Goal: Information Seeking & Learning: Learn about a topic

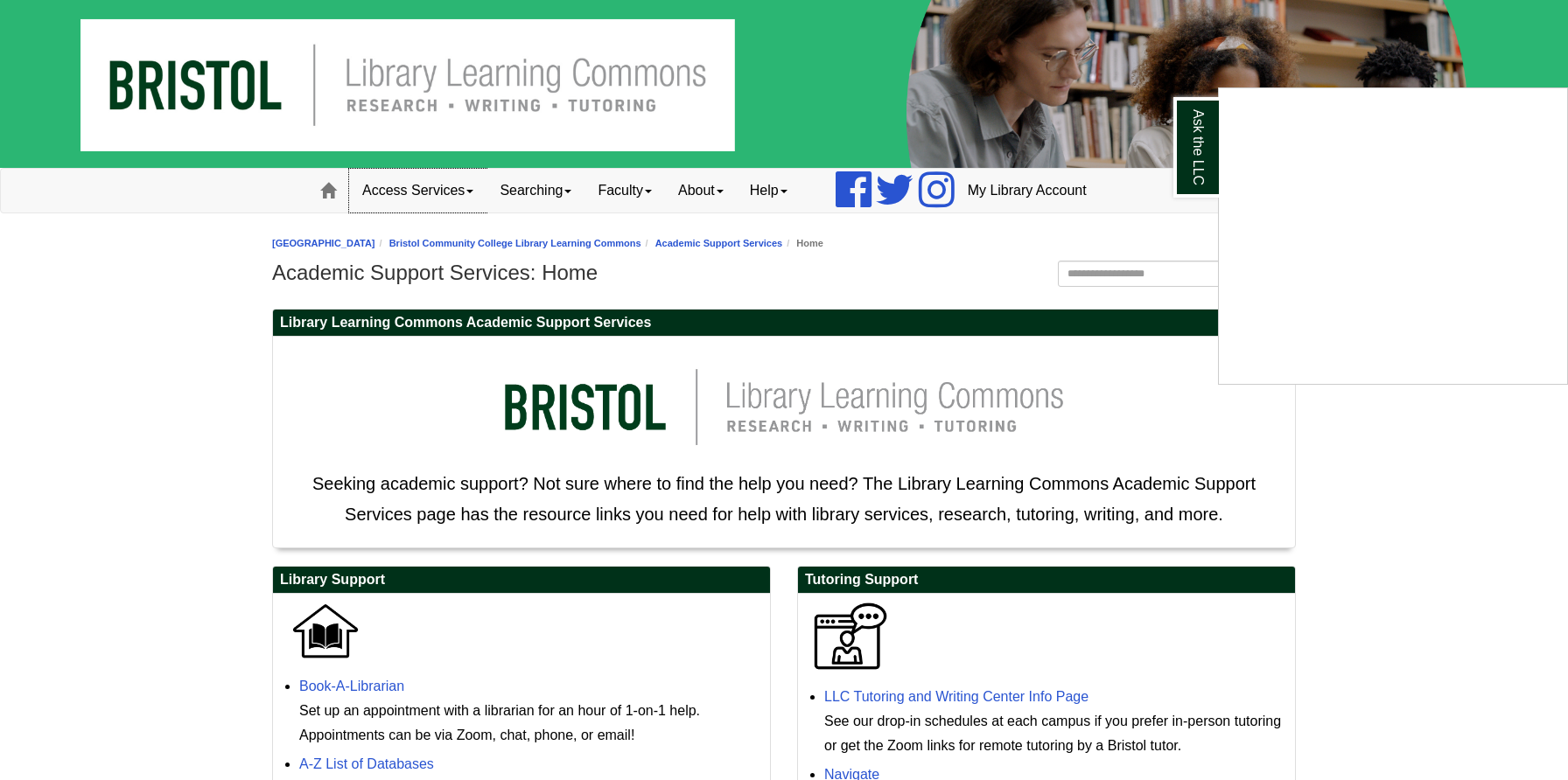
click at [474, 193] on span at bounding box center [470, 192] width 7 height 4
click at [567, 187] on link "Searching" at bounding box center [536, 190] width 98 height 44
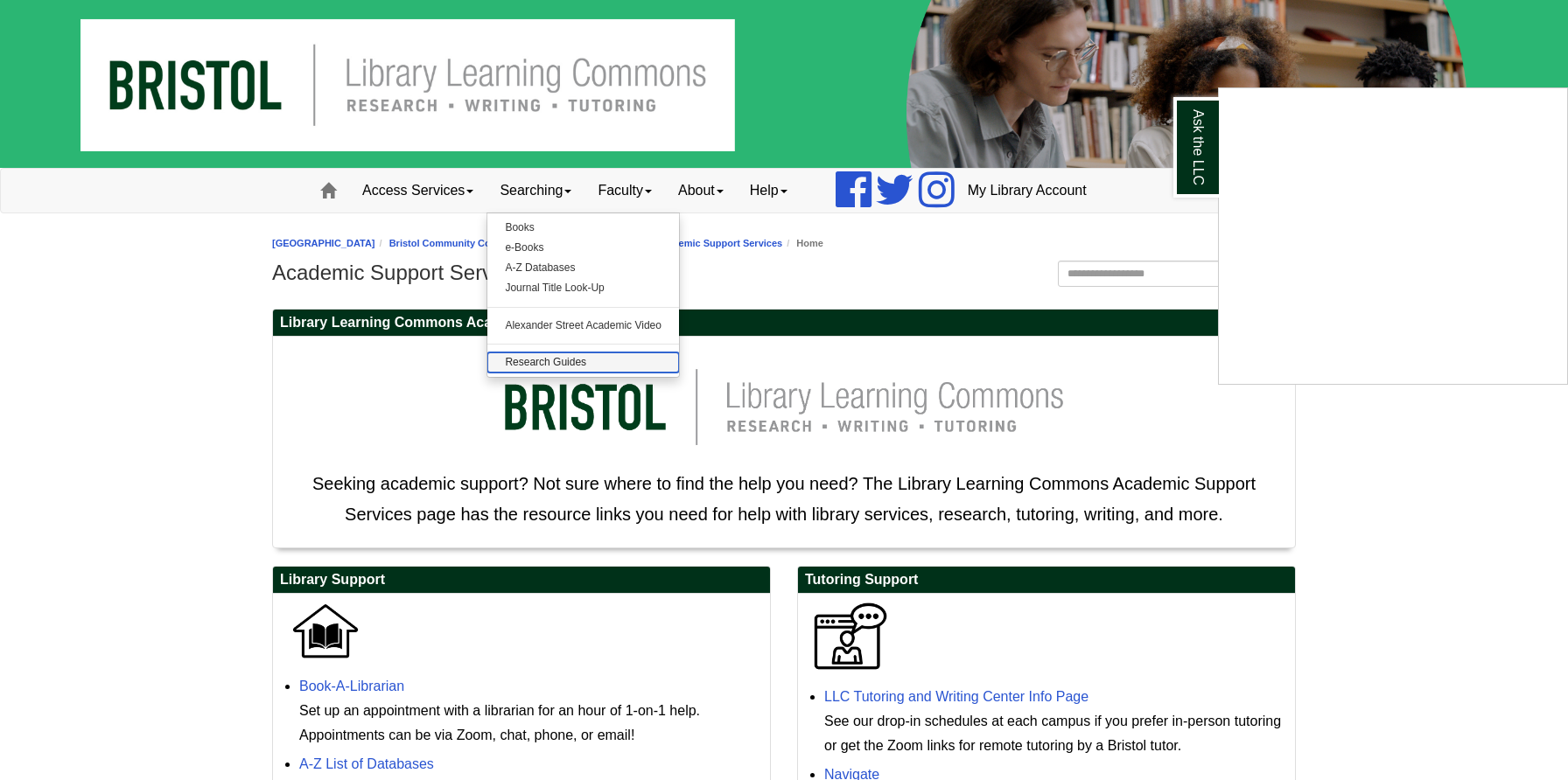
click at [589, 355] on link "Research Guides" at bounding box center [583, 362] width 192 height 21
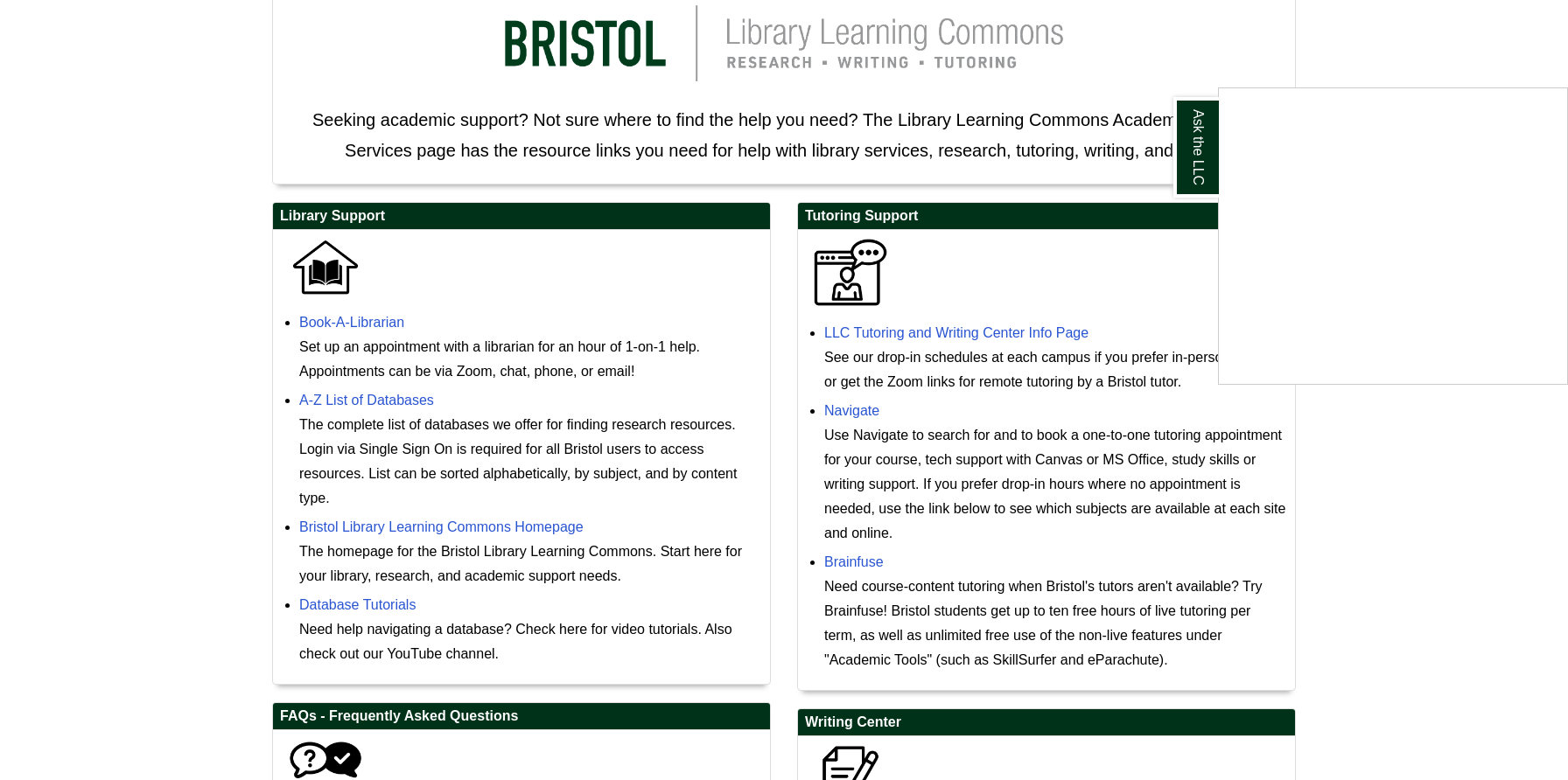
scroll to position [711, 0]
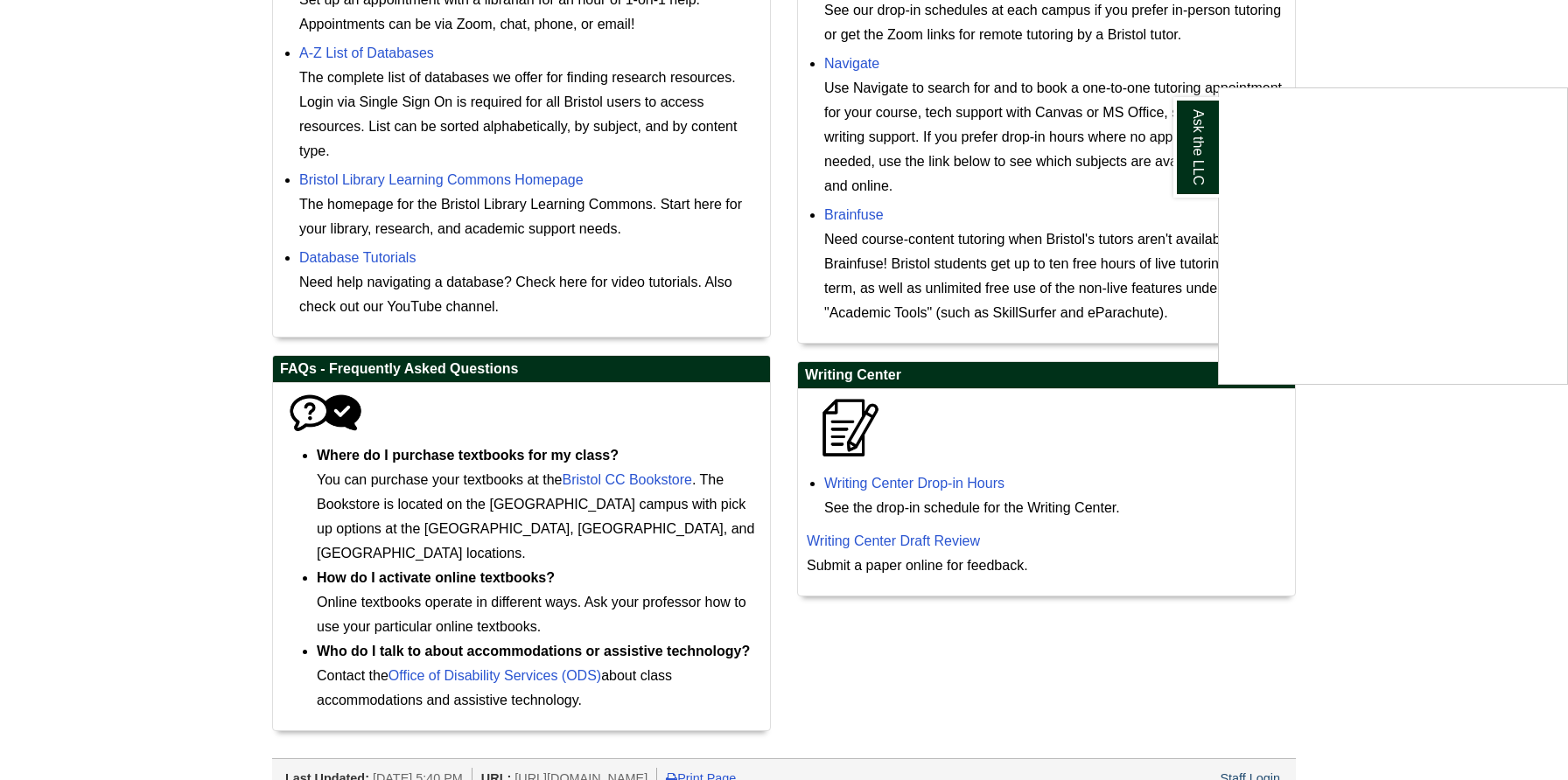
click at [1305, 56] on div "Tutoring Support LLC Tutoring and Writing Center Info Page See our drop-in sche…" at bounding box center [1046, 234] width 525 height 759
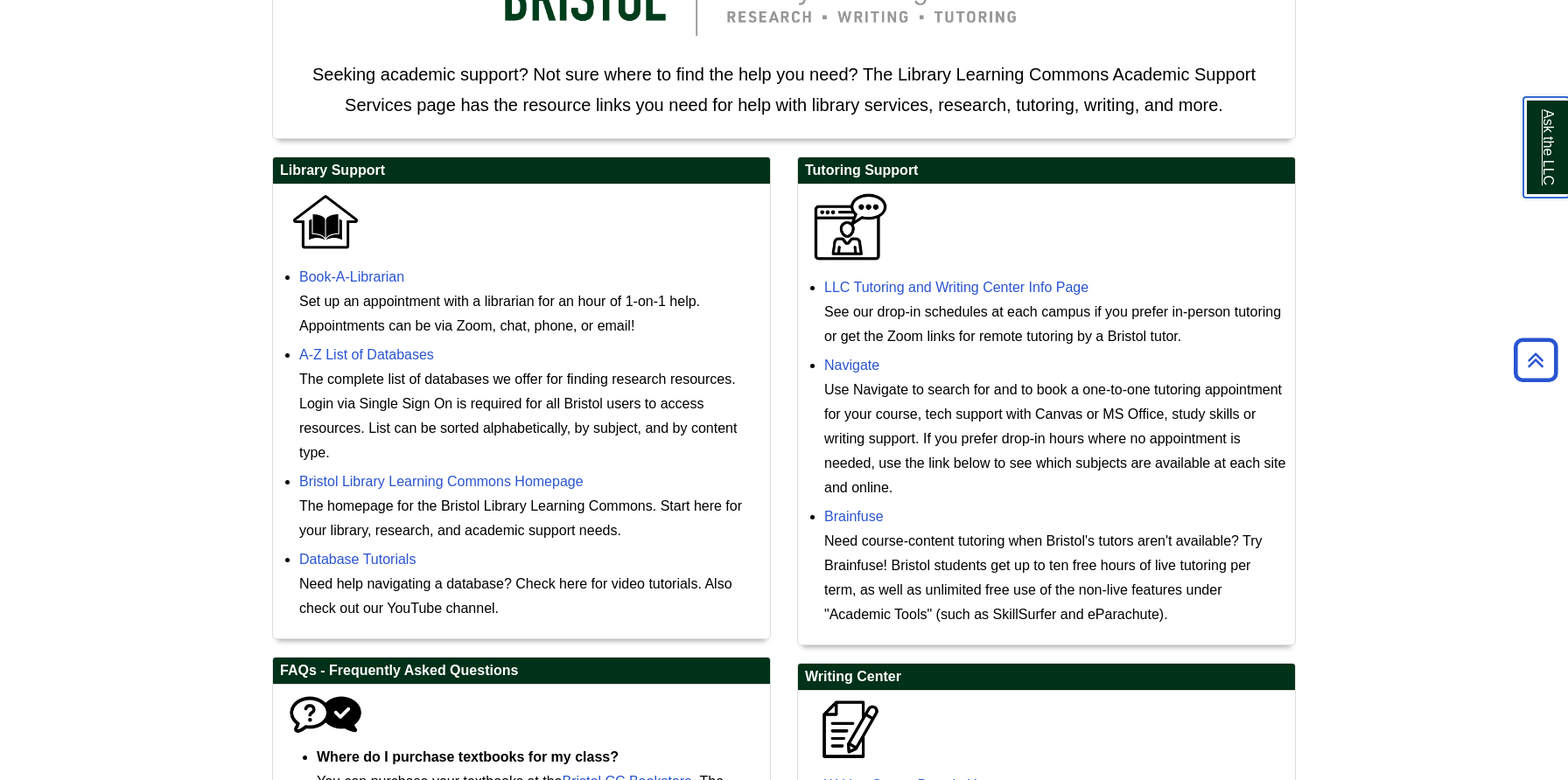
scroll to position [0, 0]
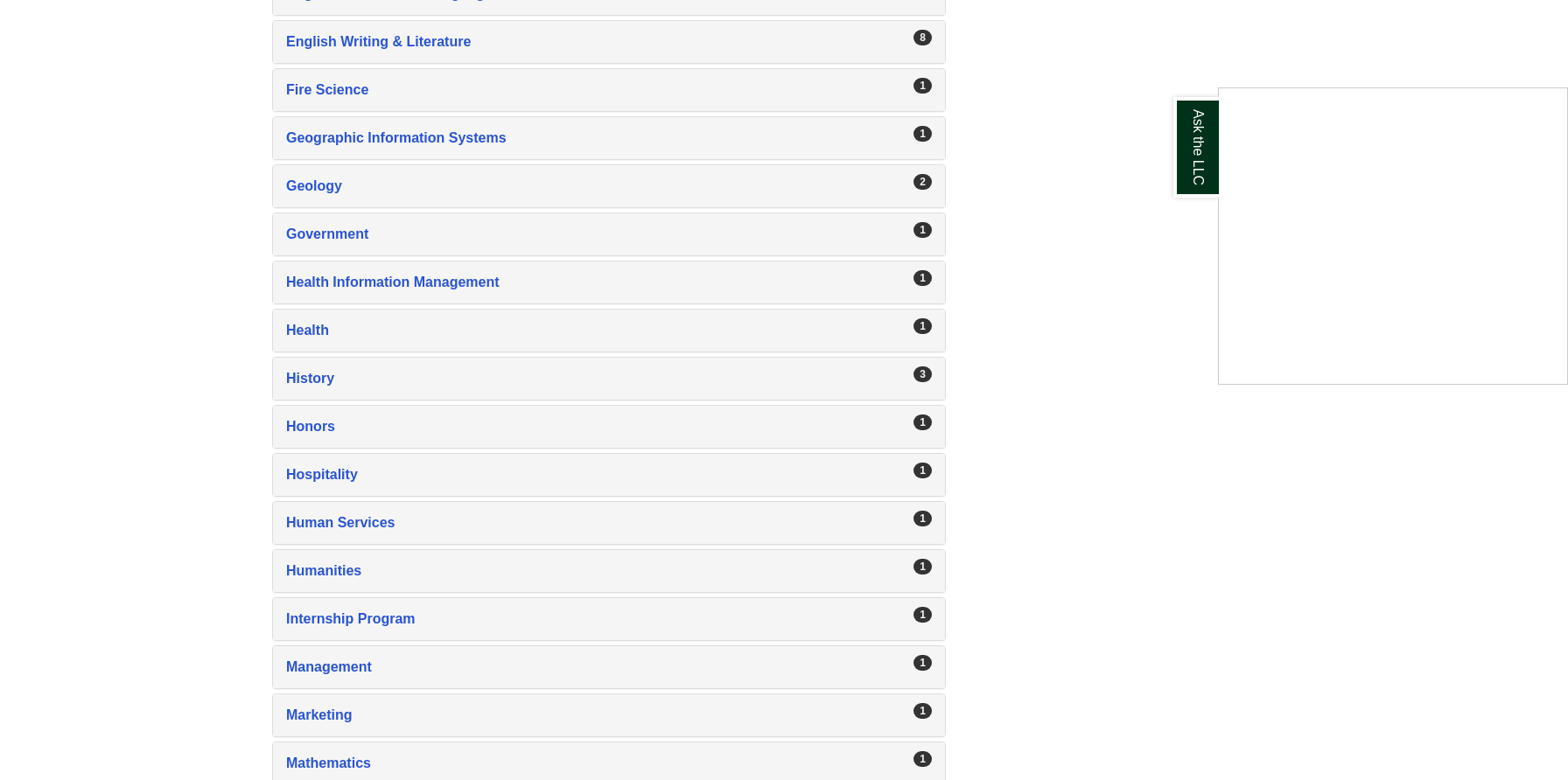
scroll to position [1666, 0]
click at [617, 645] on div "Ask the LLC" at bounding box center [784, 390] width 1568 height 780
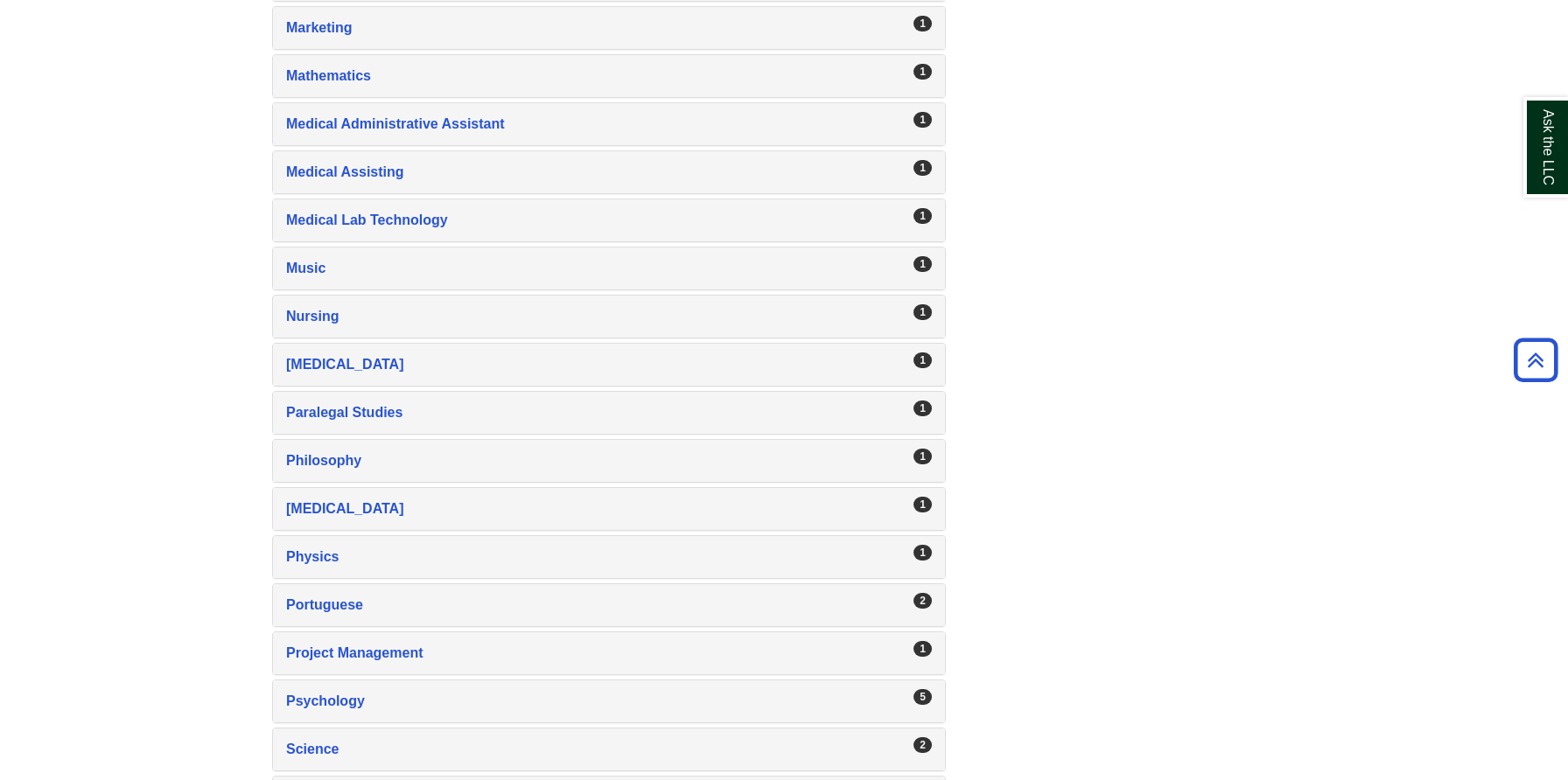
scroll to position [2372, 0]
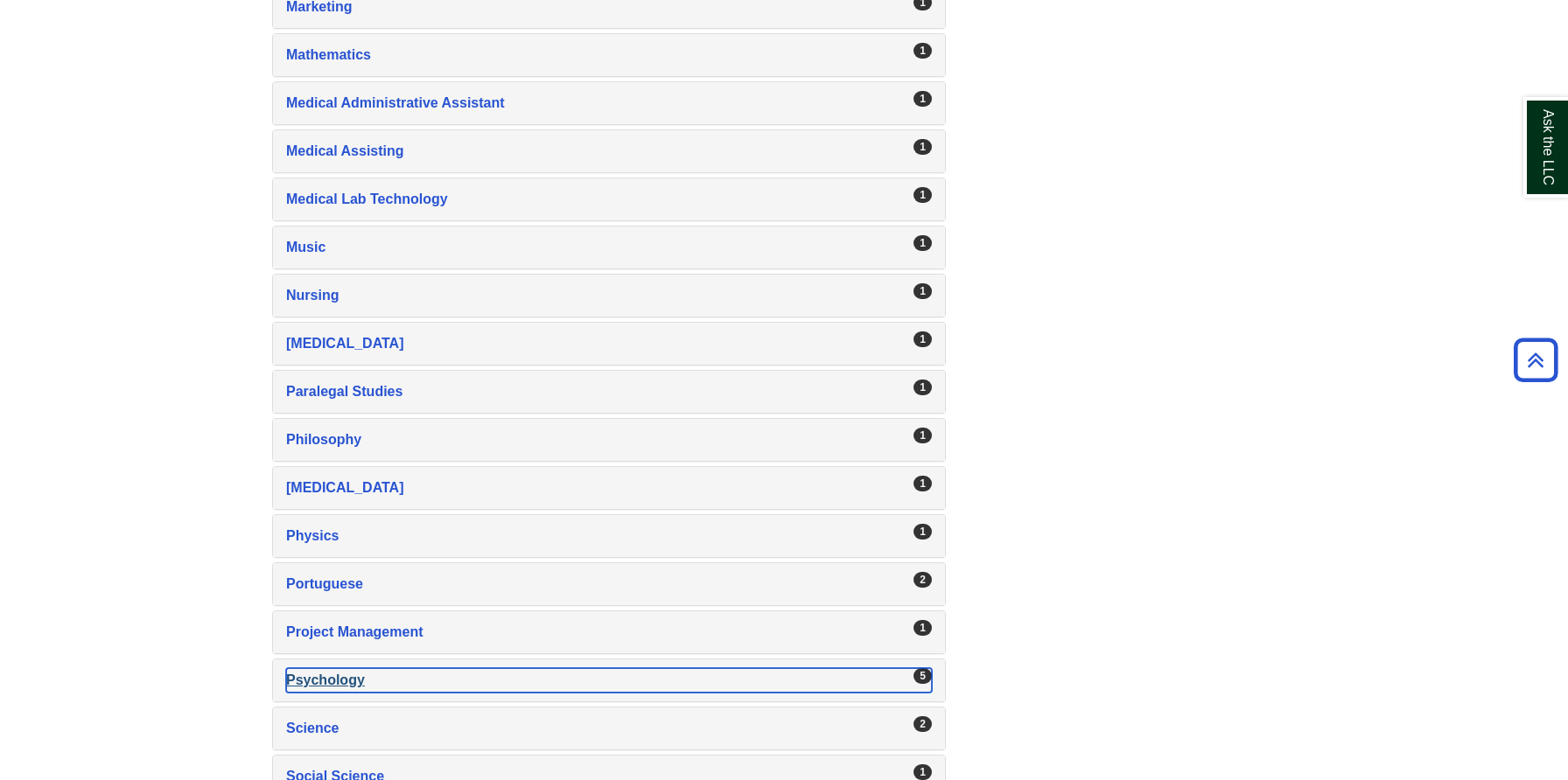
click at [334, 673] on div "Psychology , 5 guides" at bounding box center [609, 680] width 646 height 24
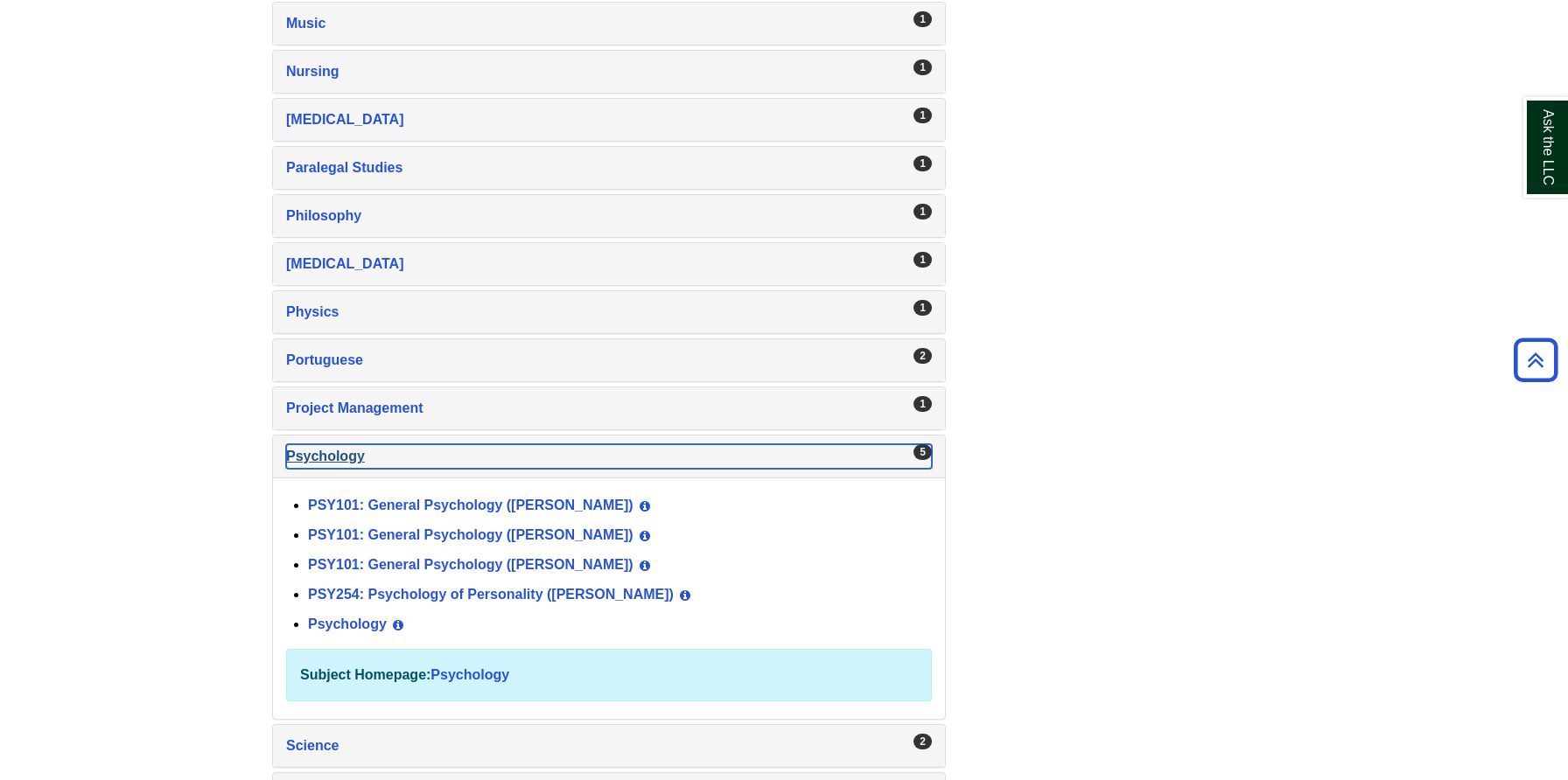
scroll to position [2601, 0]
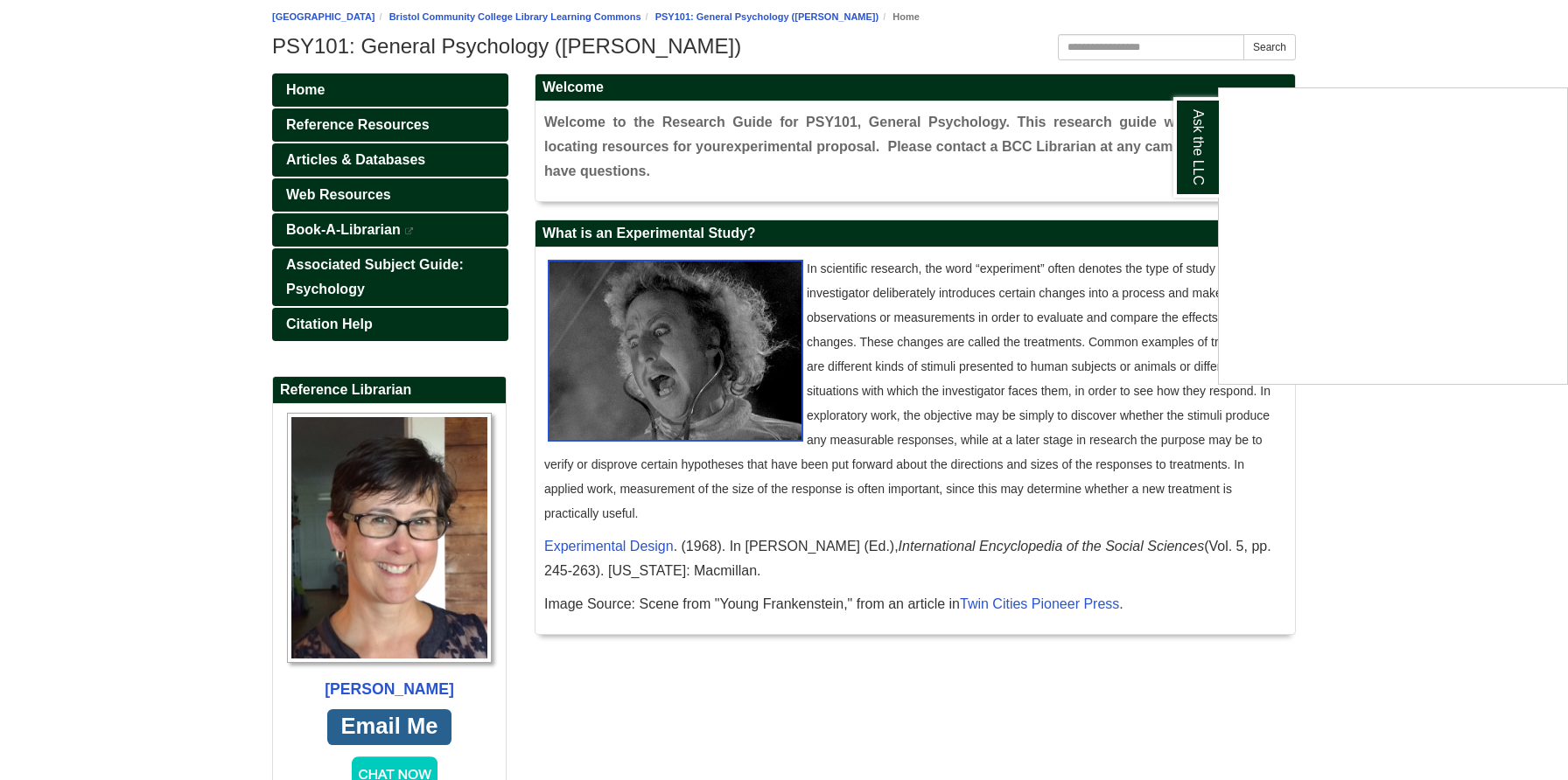
scroll to position [222, 0]
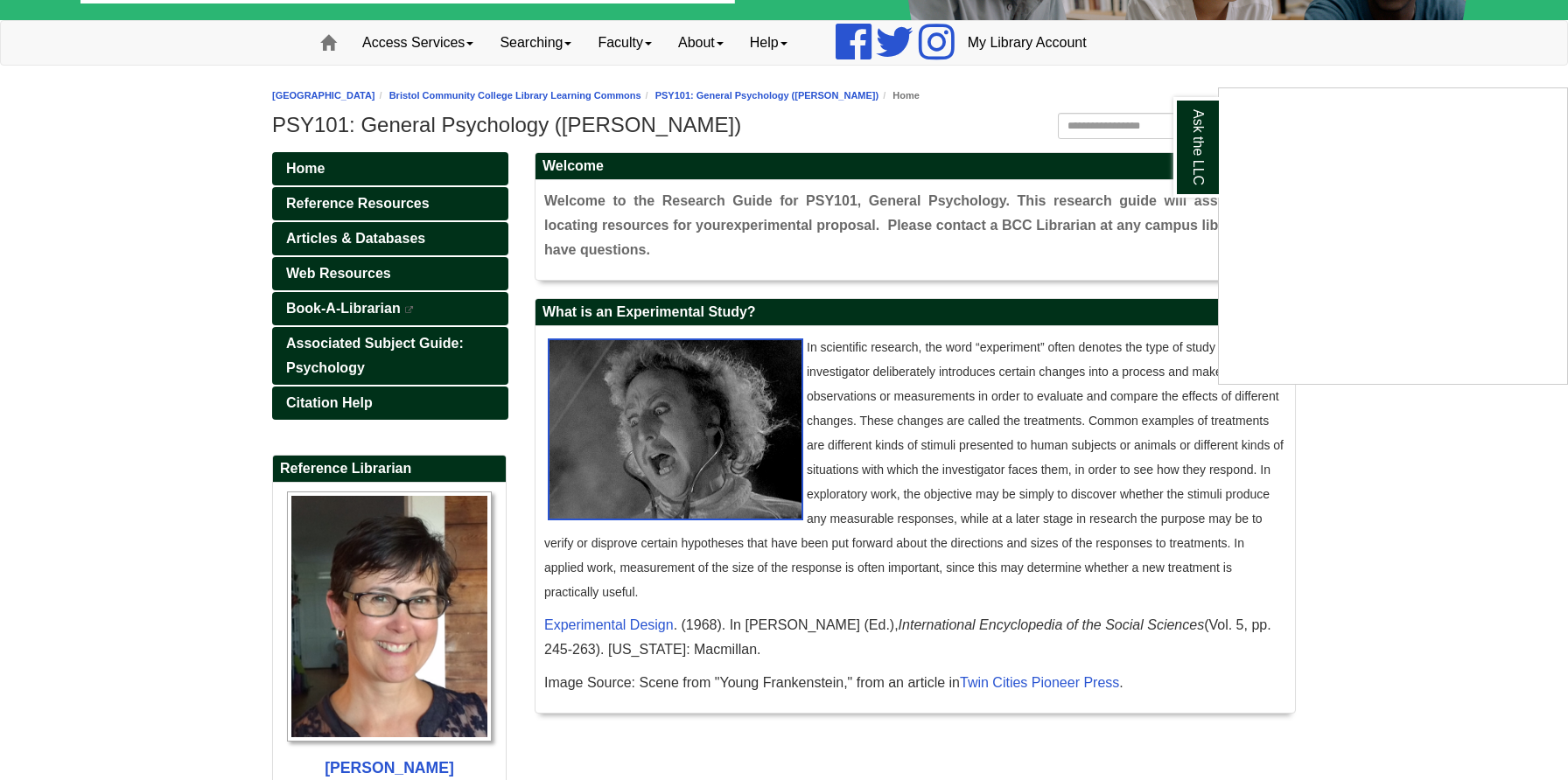
scroll to position [149, 0]
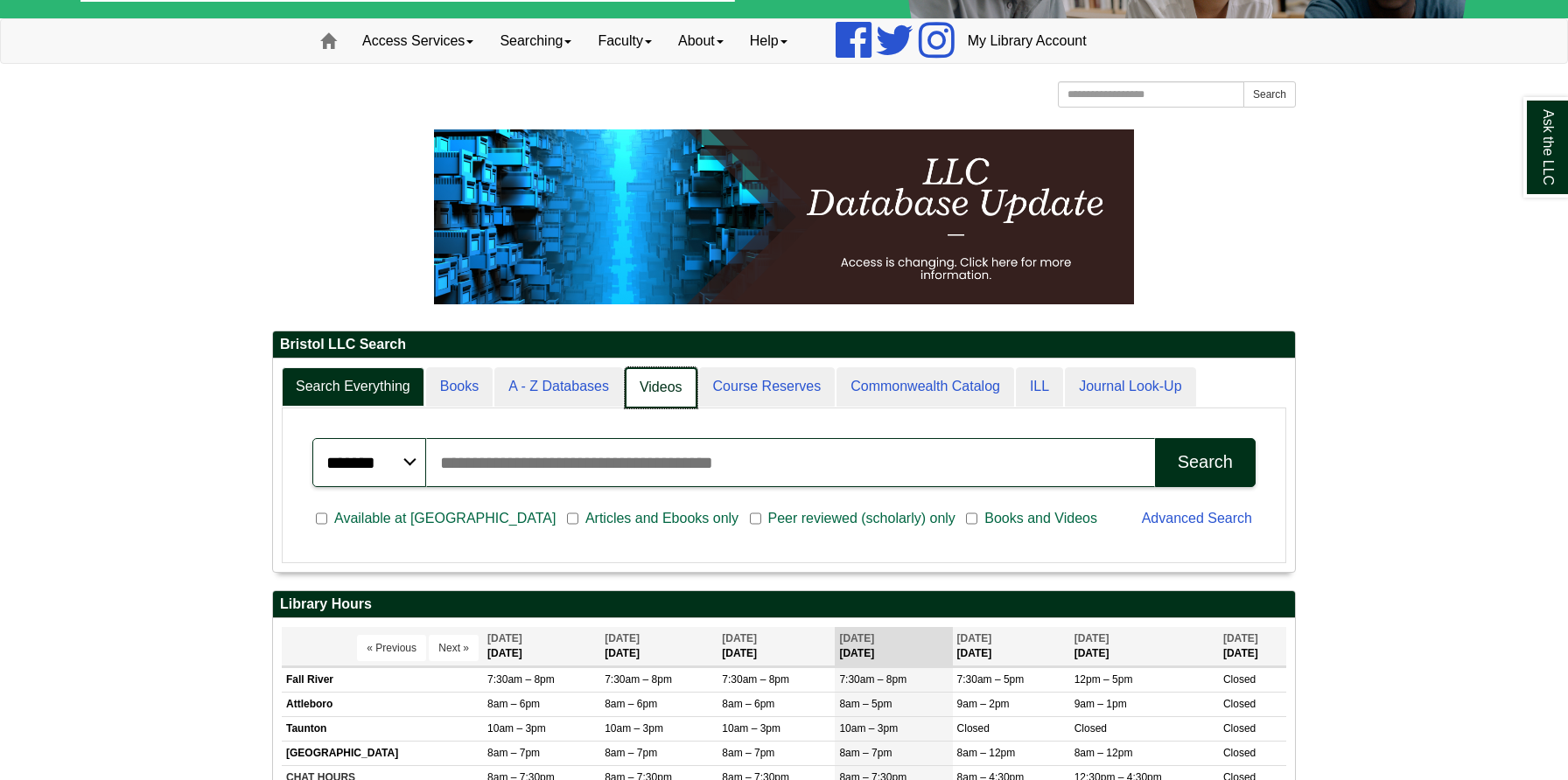
scroll to position [210, 1022]
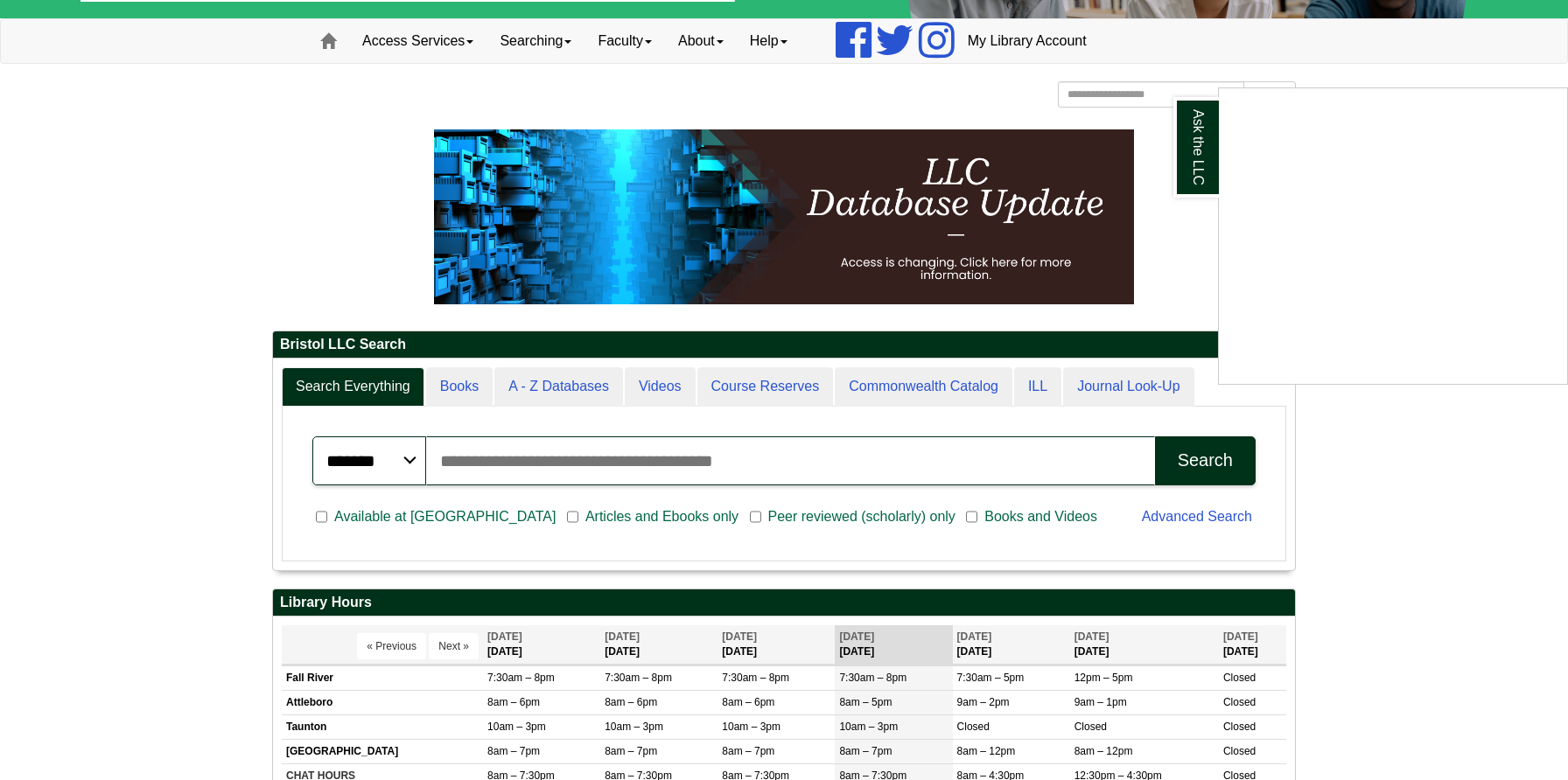
click at [387, 394] on div "Ask the LLC" at bounding box center [784, 390] width 1568 height 780
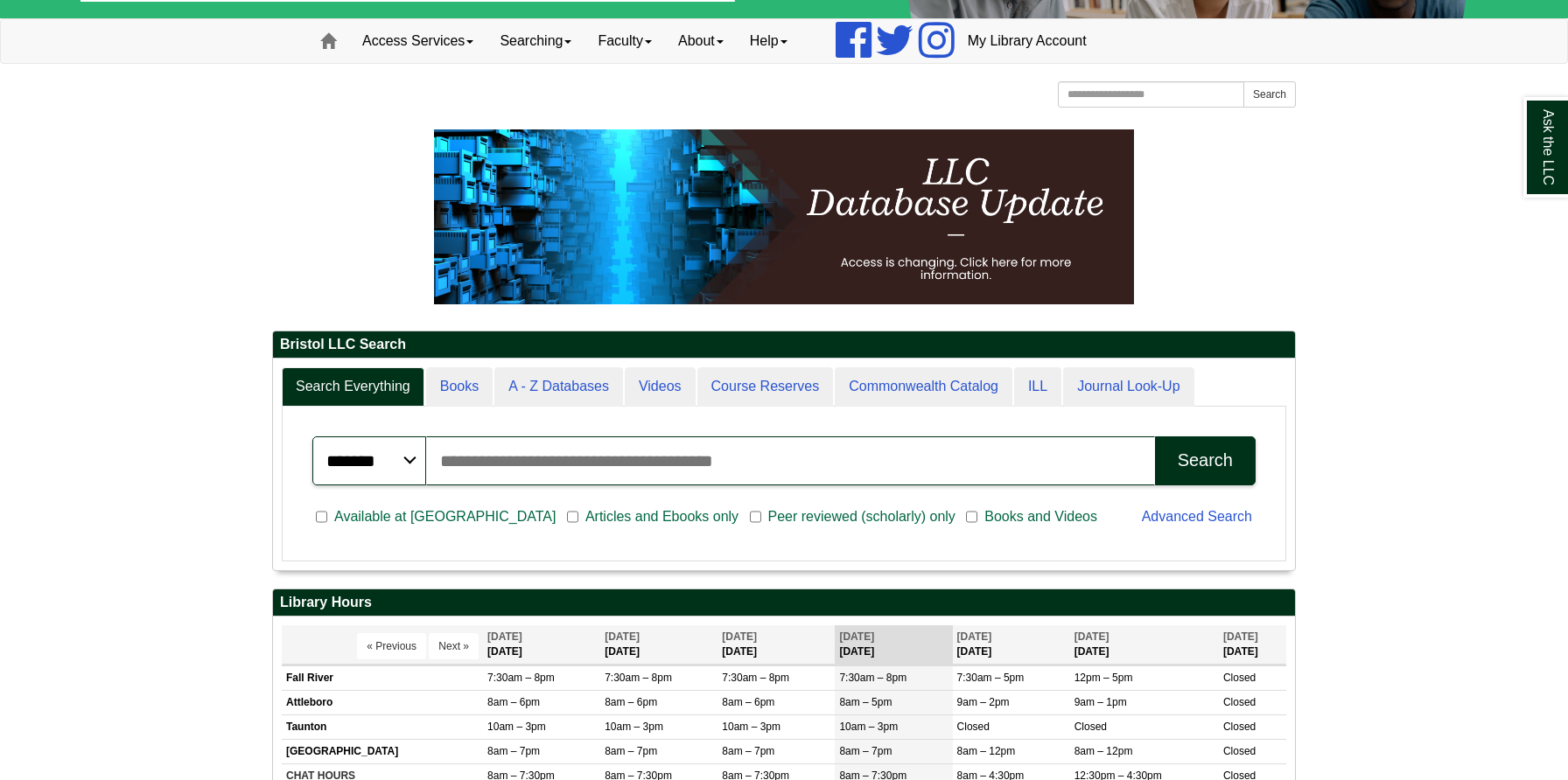
scroll to position [212, 1022]
click at [387, 394] on link "Search Everything" at bounding box center [353, 387] width 143 height 39
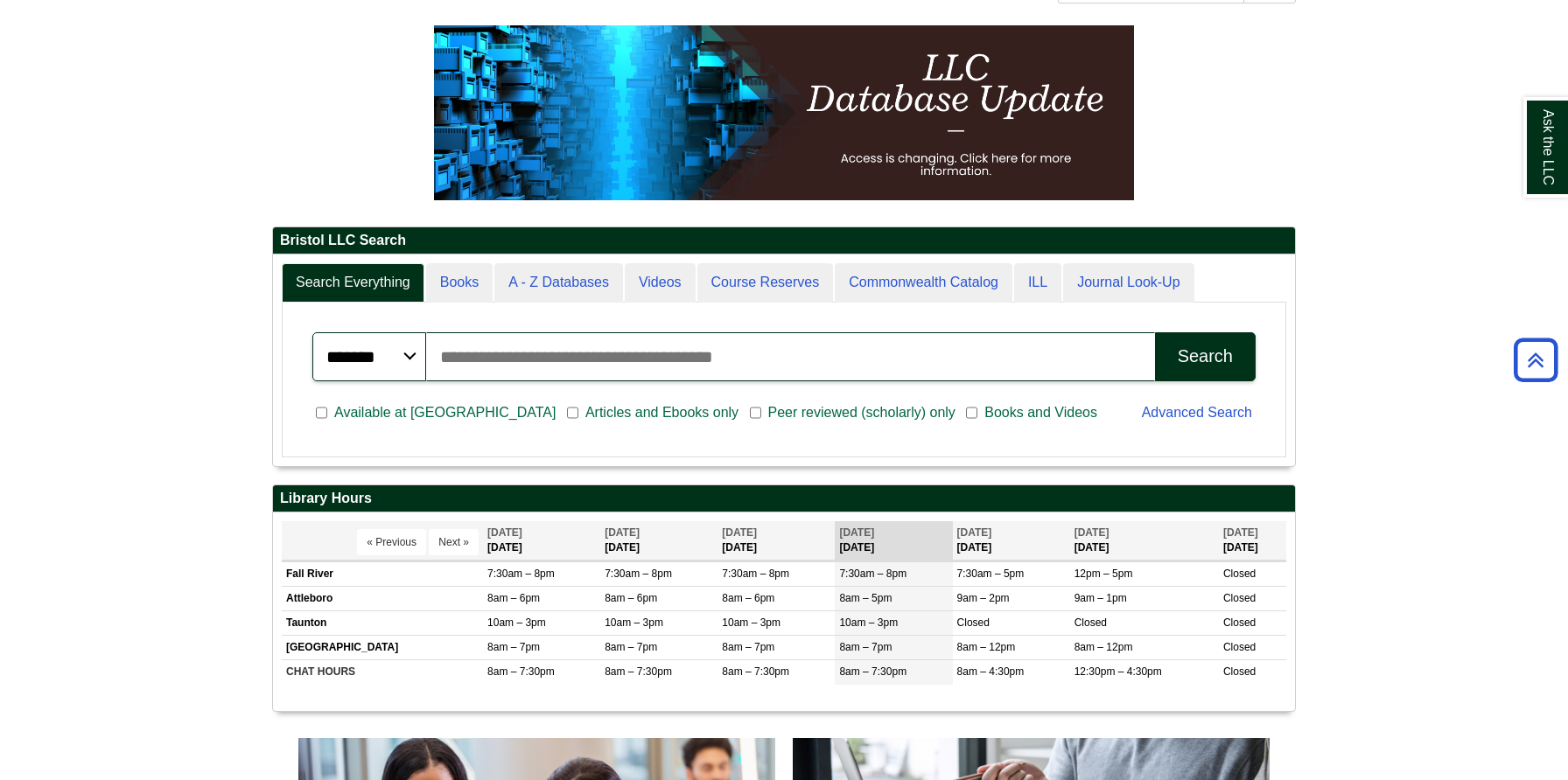
click at [718, 346] on input "Search articles, books, journals & more" at bounding box center [790, 357] width 729 height 49
click at [522, 342] on input "Search articles, books, journals & more" at bounding box center [790, 357] width 729 height 49
type input "**********"
click at [1155, 333] on button "Search" at bounding box center [1205, 357] width 101 height 49
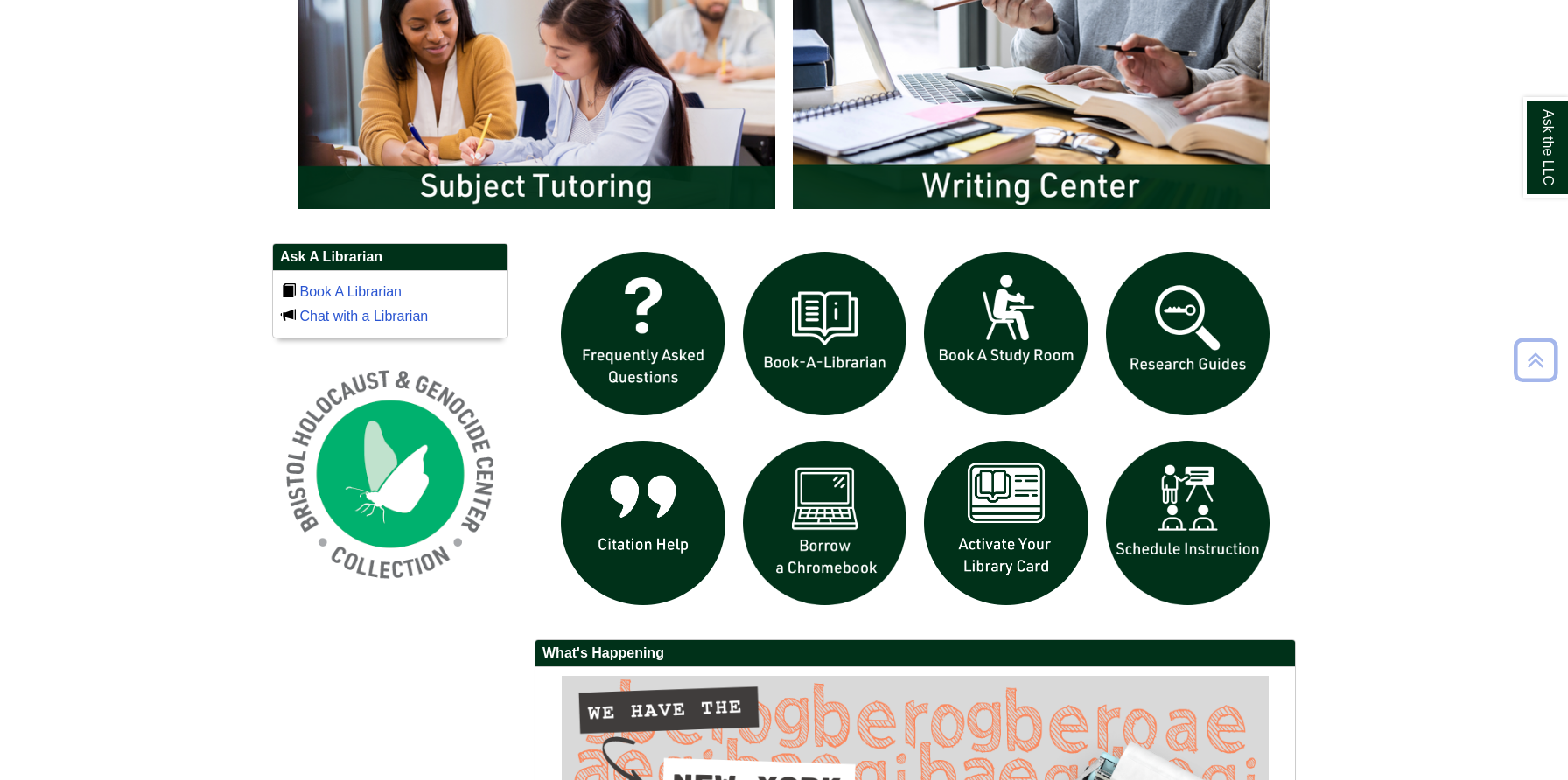
scroll to position [1035, 0]
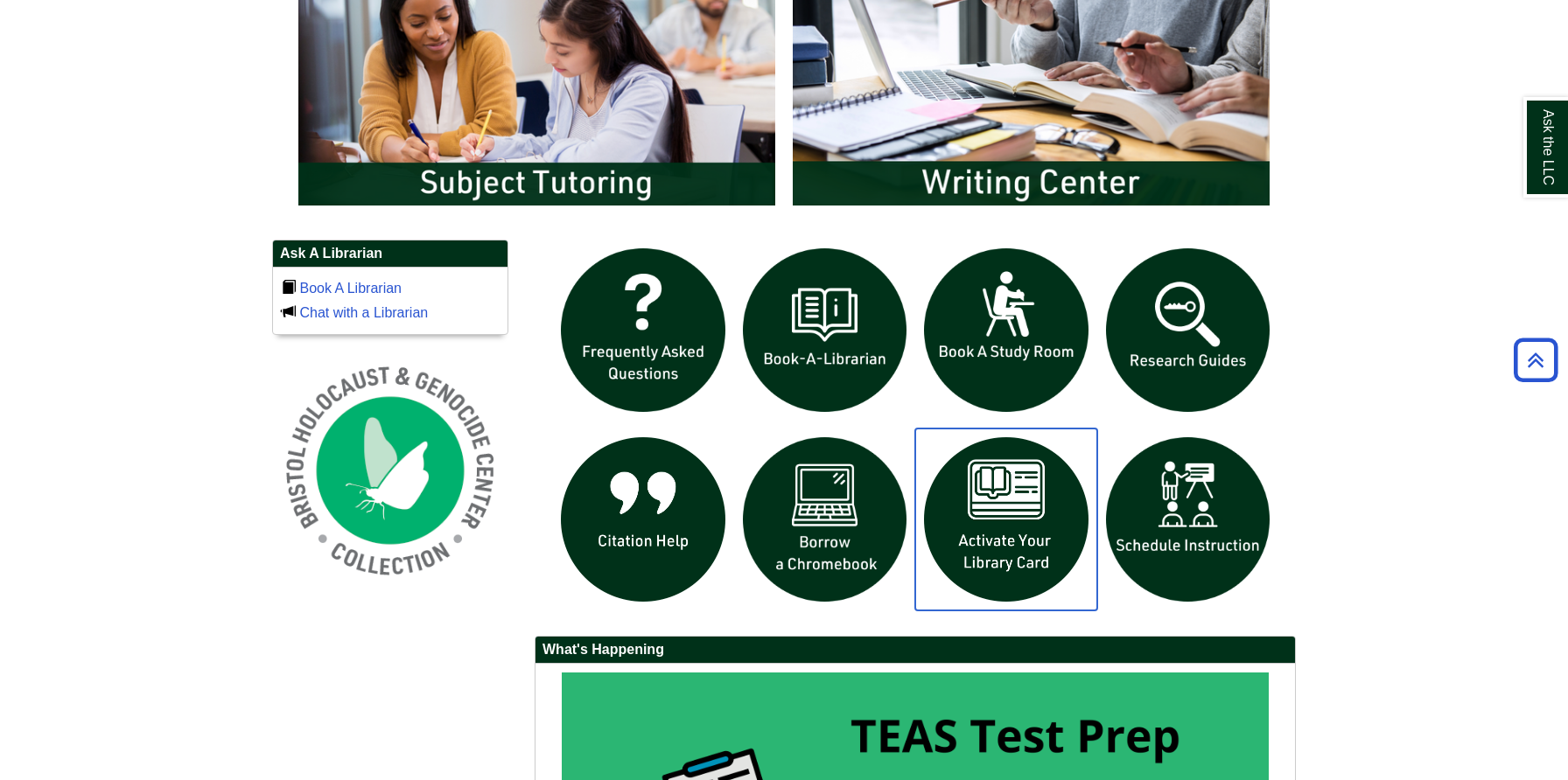
click at [996, 502] on img "slideshow" at bounding box center [1006, 520] width 182 height 182
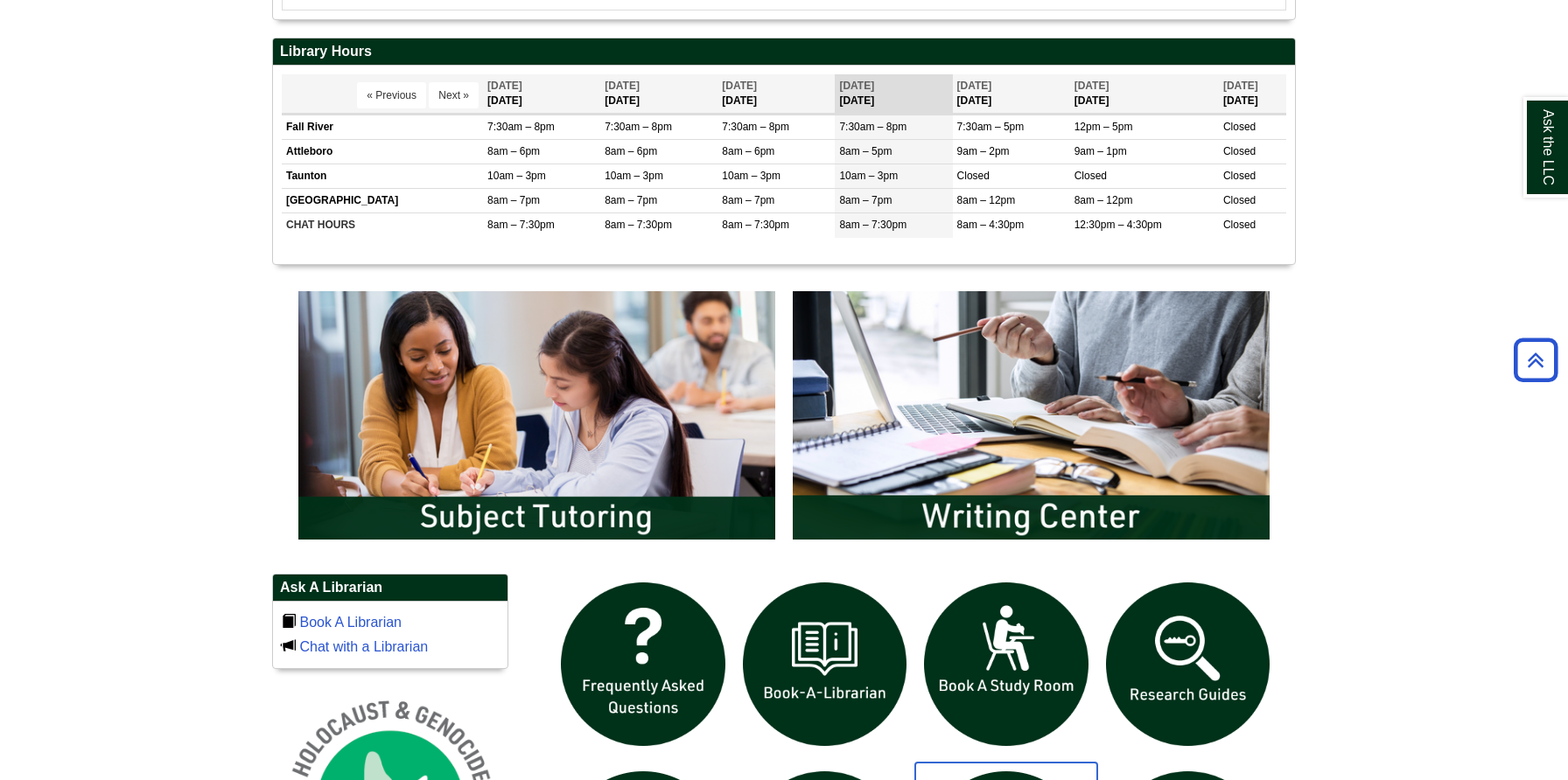
scroll to position [0, 0]
